Goal: Navigation & Orientation: Find specific page/section

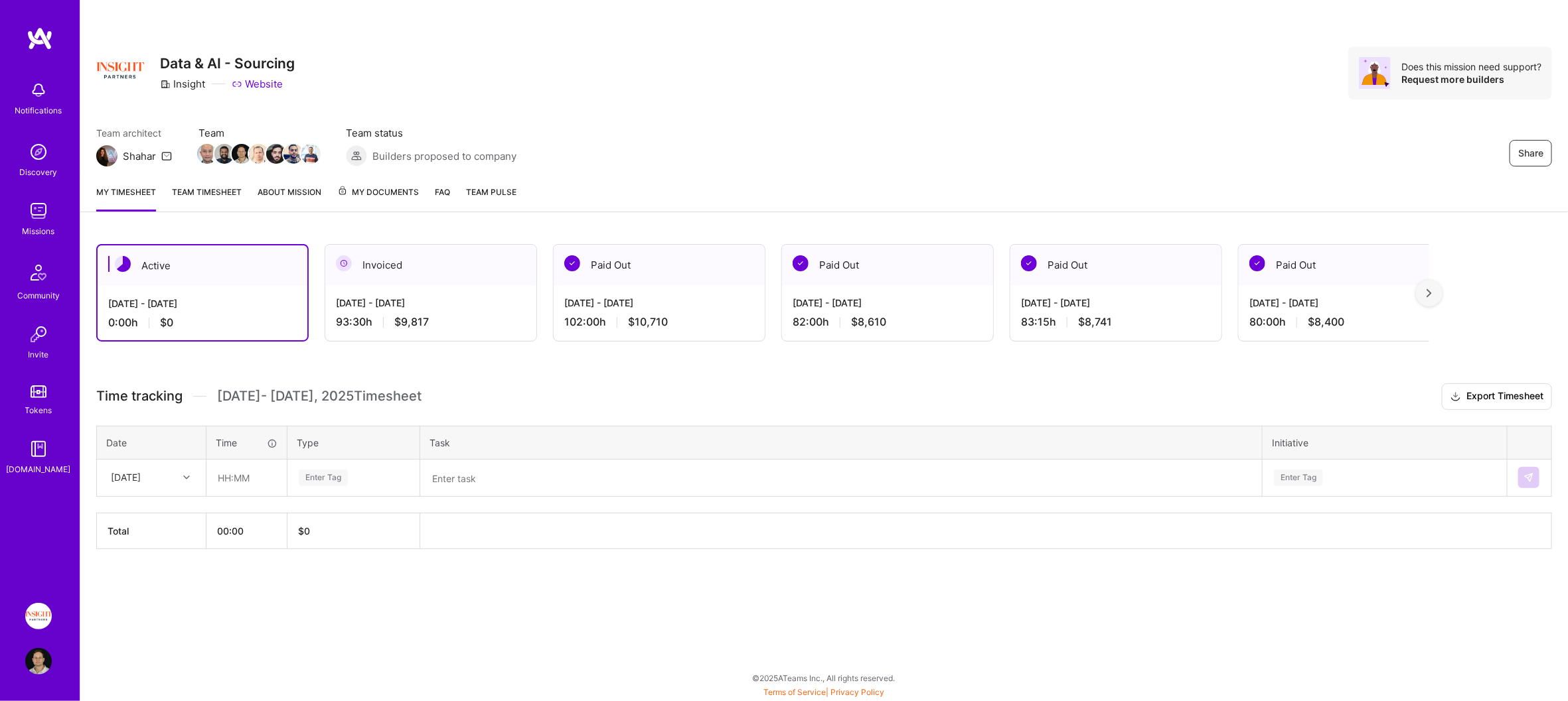
click at [314, 198] on link "About Mission" at bounding box center [289, 198] width 64 height 26
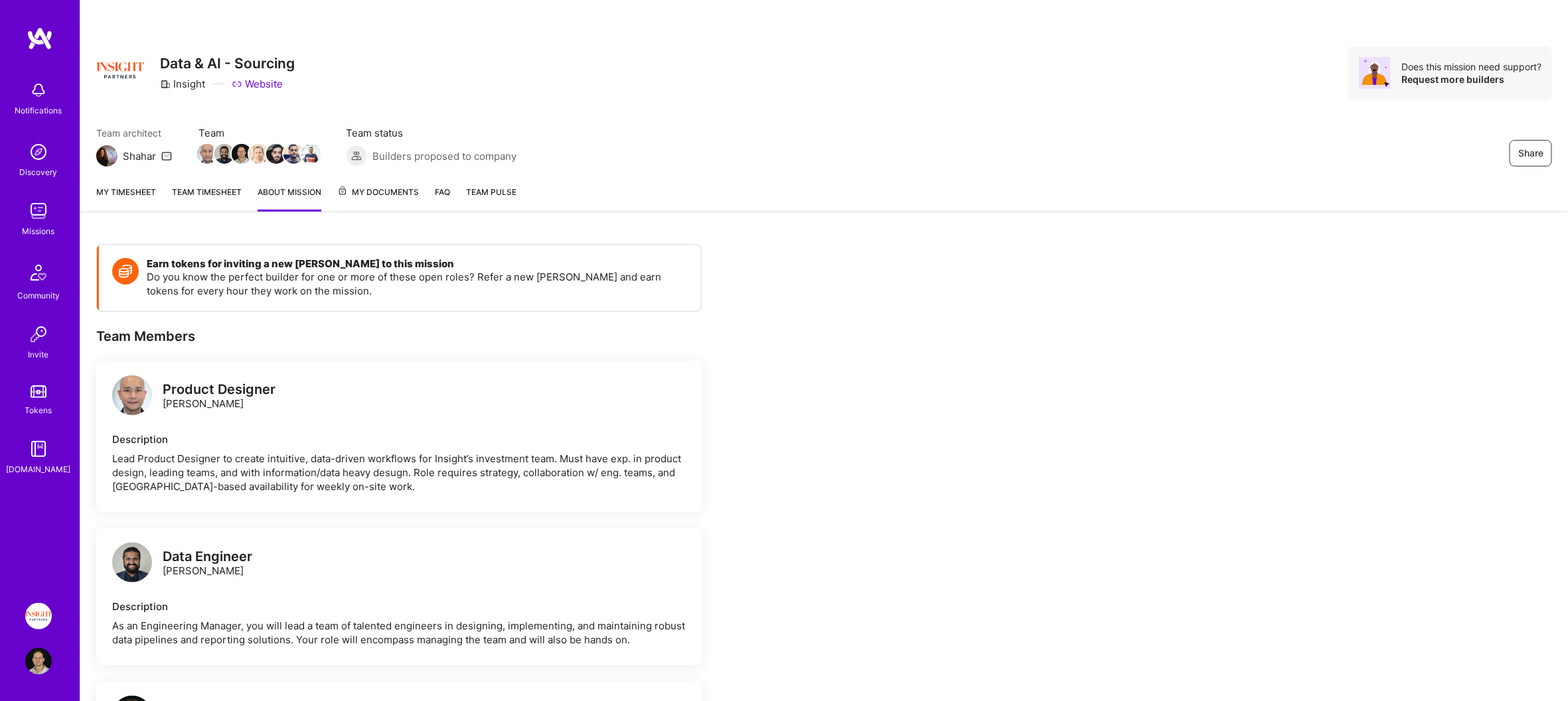
click at [195, 191] on link "Team timesheet" at bounding box center [207, 198] width 70 height 26
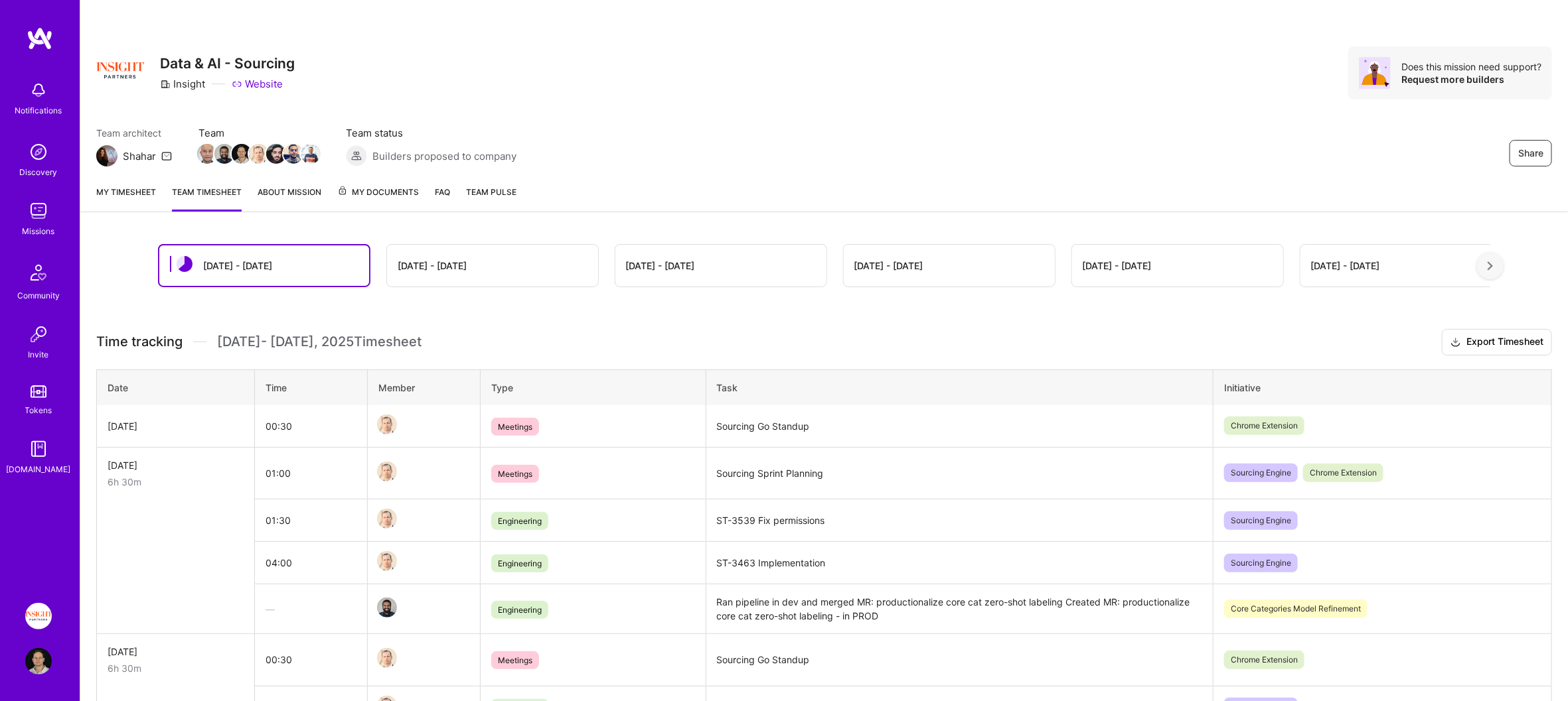
click at [380, 191] on span "My Documents" at bounding box center [378, 192] width 82 height 15
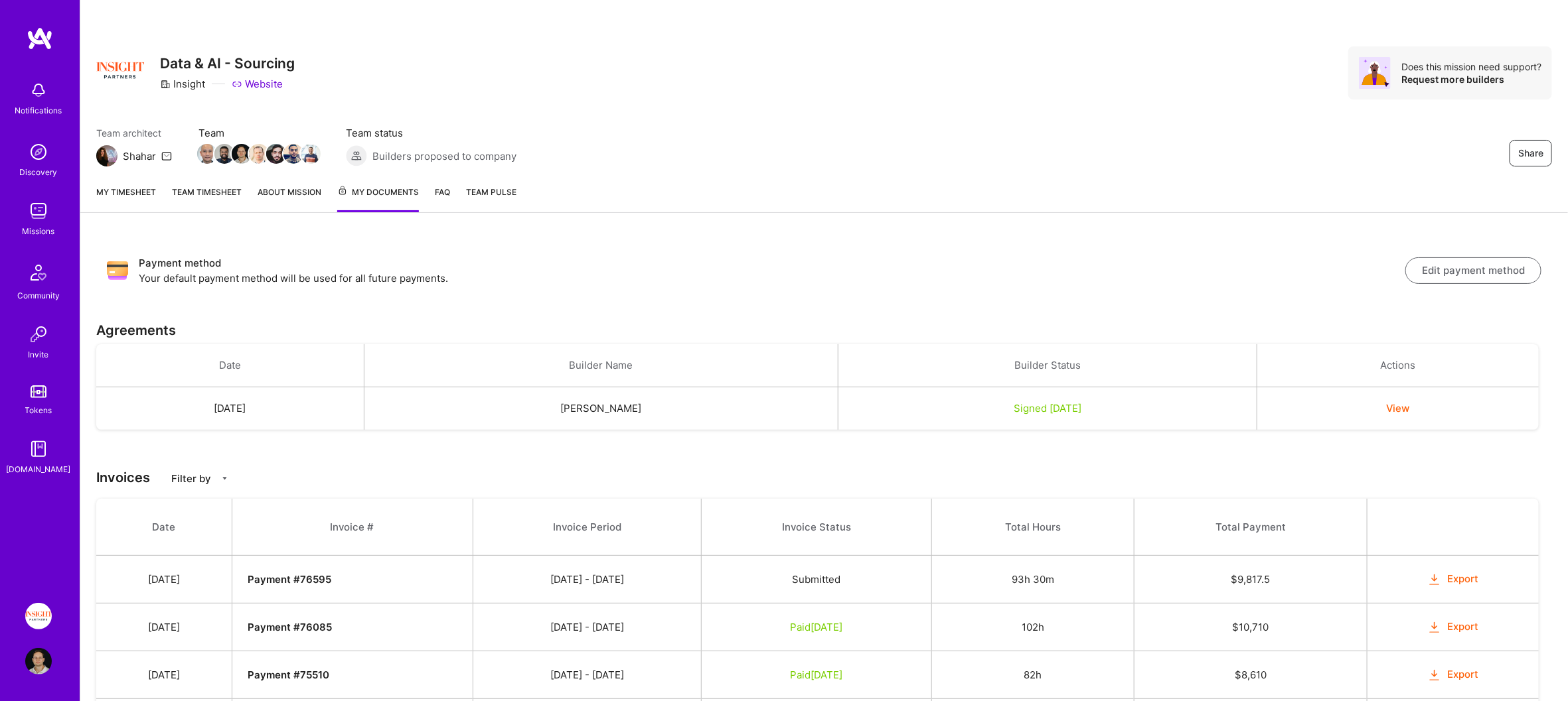
click at [34, 41] on img at bounding box center [39, 38] width 26 height 24
